Goal: Transaction & Acquisition: Download file/media

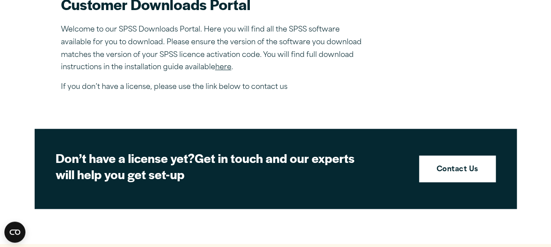
scroll to position [307, 0]
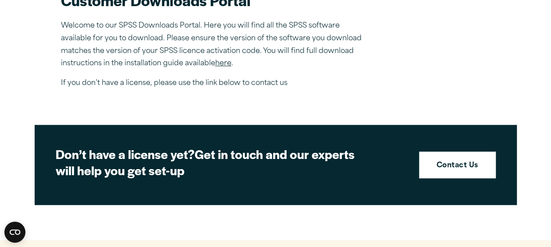
click at [443, 37] on section "Welcome to our IBM SPSS Customer Downloads Portal Welcome to our SPSS Downloads…" at bounding box center [276, 30] width 430 height 119
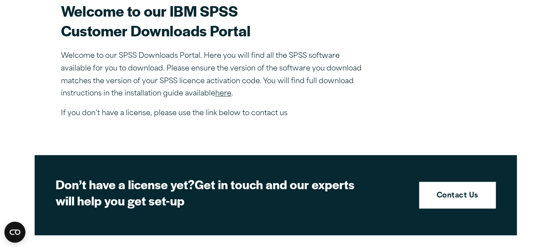
scroll to position [263, 0]
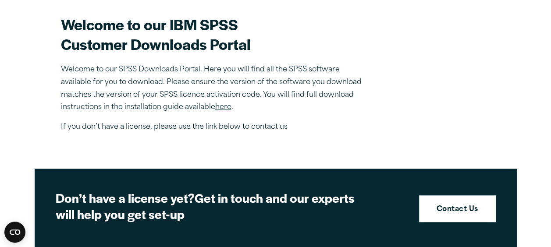
click at [225, 106] on link "here" at bounding box center [223, 107] width 16 height 7
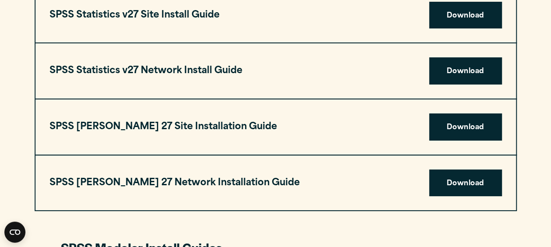
scroll to position [1579, 0]
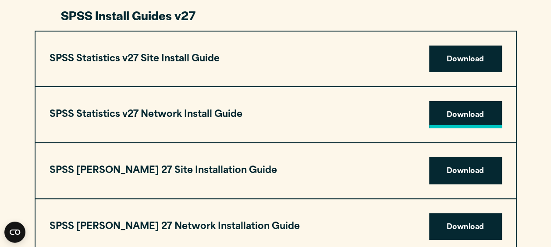
click at [462, 119] on link "Download" at bounding box center [465, 114] width 73 height 27
click at [453, 63] on link "Download" at bounding box center [465, 59] width 73 height 27
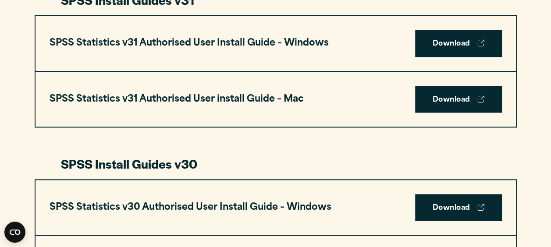
scroll to position [526, 0]
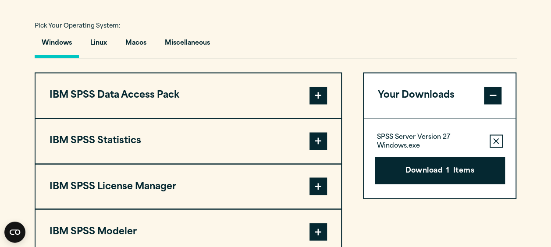
scroll to position [658, 0]
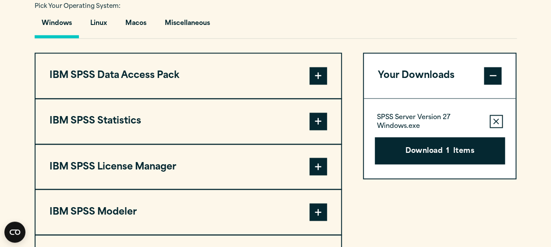
click at [316, 117] on span at bounding box center [319, 122] width 18 height 18
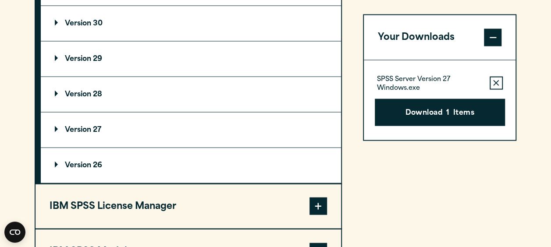
scroll to position [833, 0]
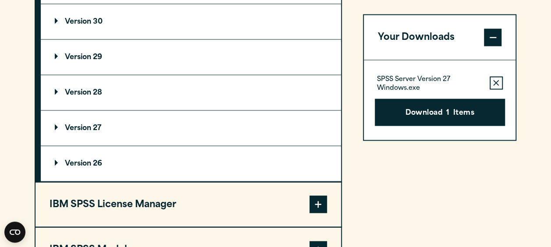
click at [60, 125] on p "Version 27" at bounding box center [78, 128] width 46 height 7
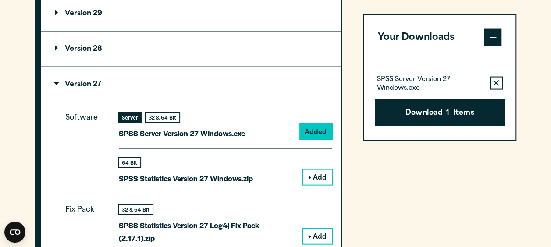
scroll to position [921, 0]
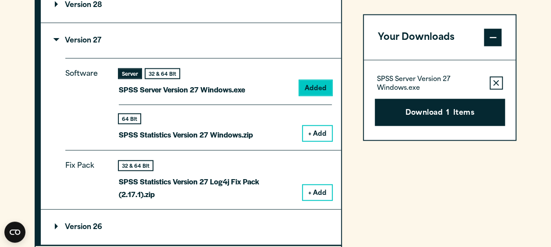
click at [320, 131] on button "+ Add" at bounding box center [317, 133] width 29 height 15
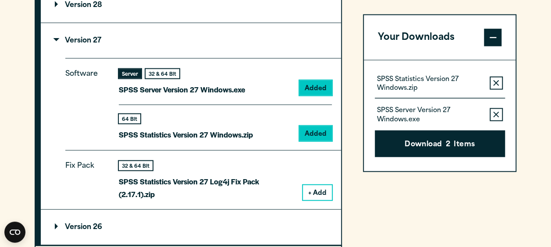
click at [498, 111] on icon "button" at bounding box center [496, 114] width 6 height 6
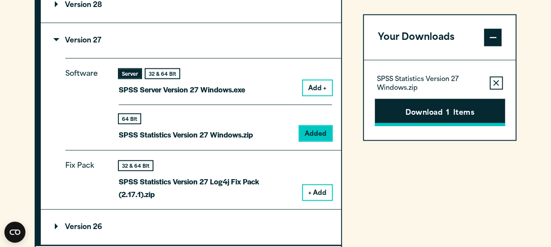
click at [476, 108] on button "Download 1 Items" at bounding box center [440, 112] width 130 height 27
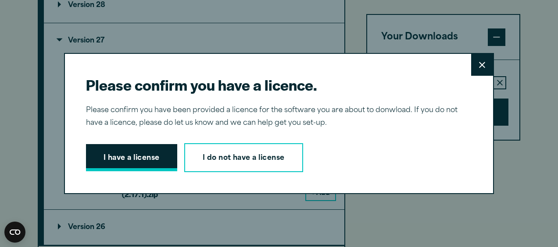
click at [154, 157] on button "I have a license" at bounding box center [131, 157] width 91 height 27
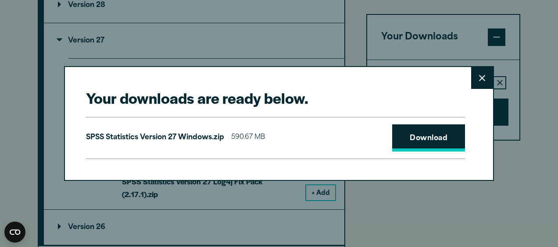
click at [429, 142] on link "Download" at bounding box center [428, 138] width 73 height 27
click at [479, 77] on icon at bounding box center [482, 78] width 6 height 7
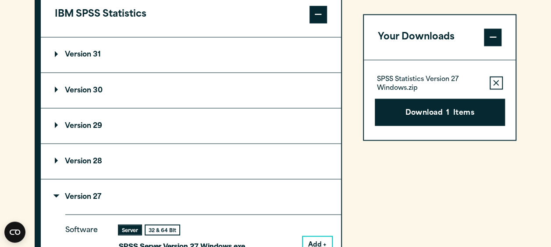
scroll to position [746, 0]
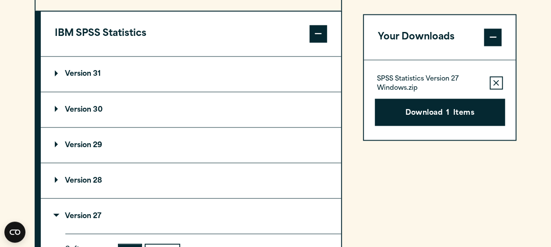
click at [59, 104] on summary "Version 30" at bounding box center [191, 109] width 300 height 35
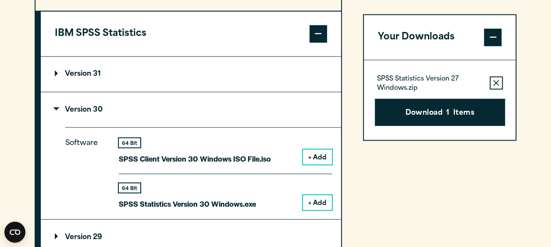
click at [314, 200] on button "+ Add" at bounding box center [317, 202] width 29 height 15
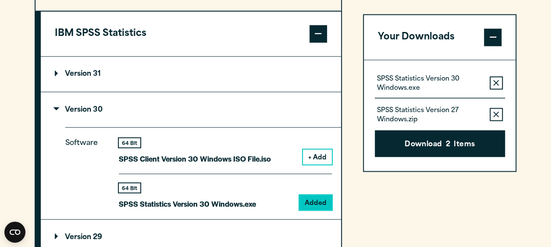
click at [494, 112] on icon "button" at bounding box center [496, 114] width 6 height 6
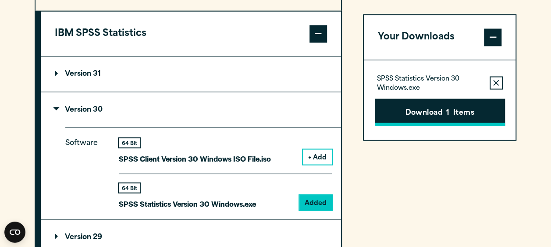
click at [468, 113] on button "Download 1 Items" at bounding box center [440, 112] width 130 height 27
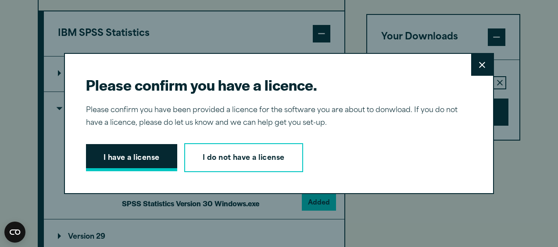
click at [160, 152] on button "I have a license" at bounding box center [131, 157] width 91 height 27
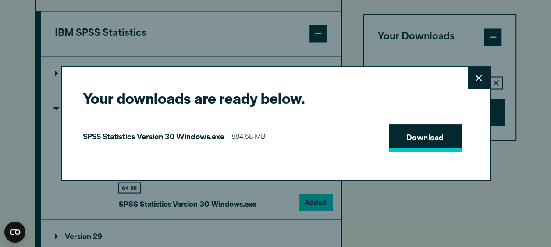
click at [422, 135] on link "Download" at bounding box center [425, 138] width 73 height 27
drag, startPoint x: 349, startPoint y: 70, endPoint x: 404, endPoint y: 209, distance: 149.2
click at [404, 209] on div "Your downloads are ready below. Close SPSS Statistics Version 30 Windows.exe 88…" at bounding box center [275, 123] width 551 height 247
